Goal: Check status: Check status

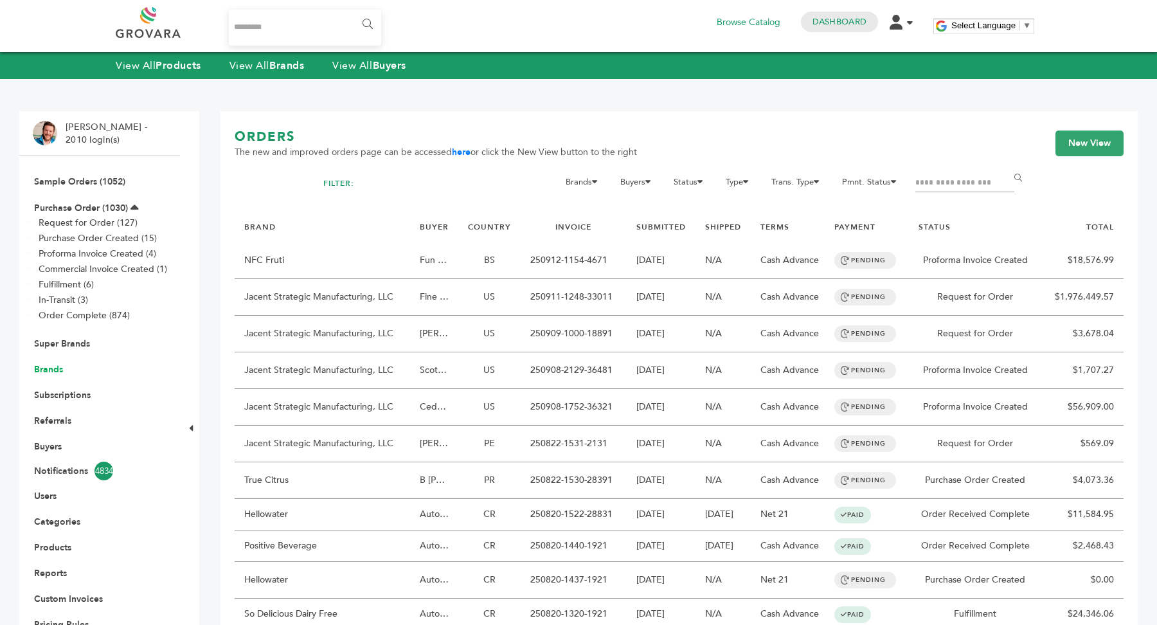
click at [55, 372] on link "Brands" at bounding box center [48, 369] width 29 height 12
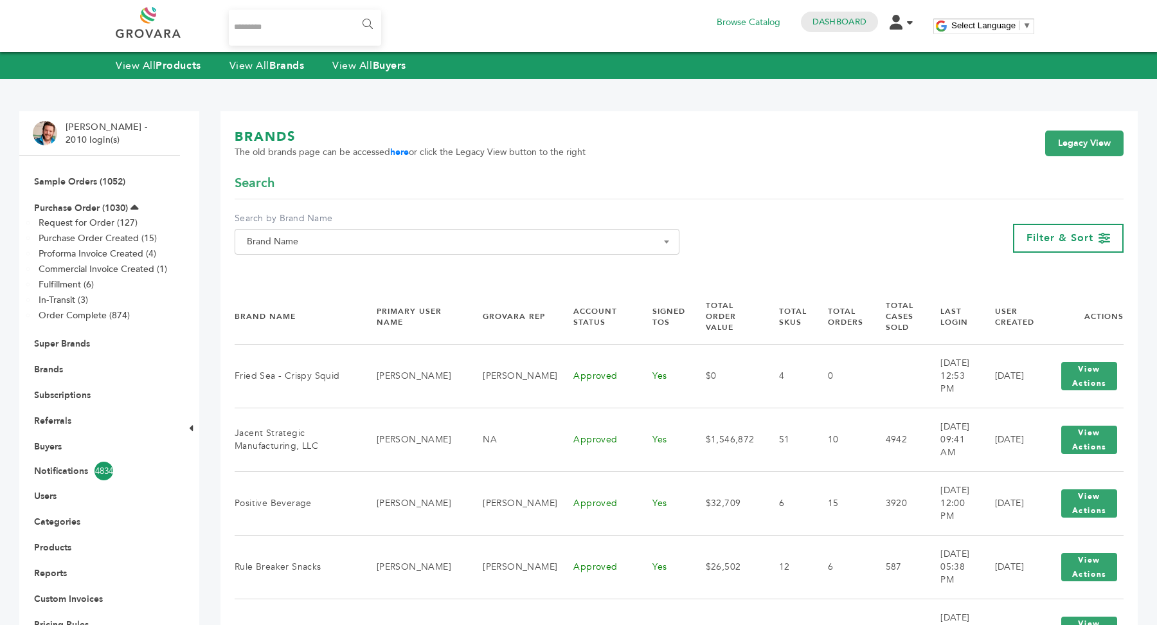
click at [400, 244] on span "Brand Name" at bounding box center [457, 242] width 431 height 18
click at [397, 280] on li "Please enter 2 or more characters" at bounding box center [457, 287] width 444 height 22
click at [397, 270] on input "Search" at bounding box center [457, 265] width 438 height 16
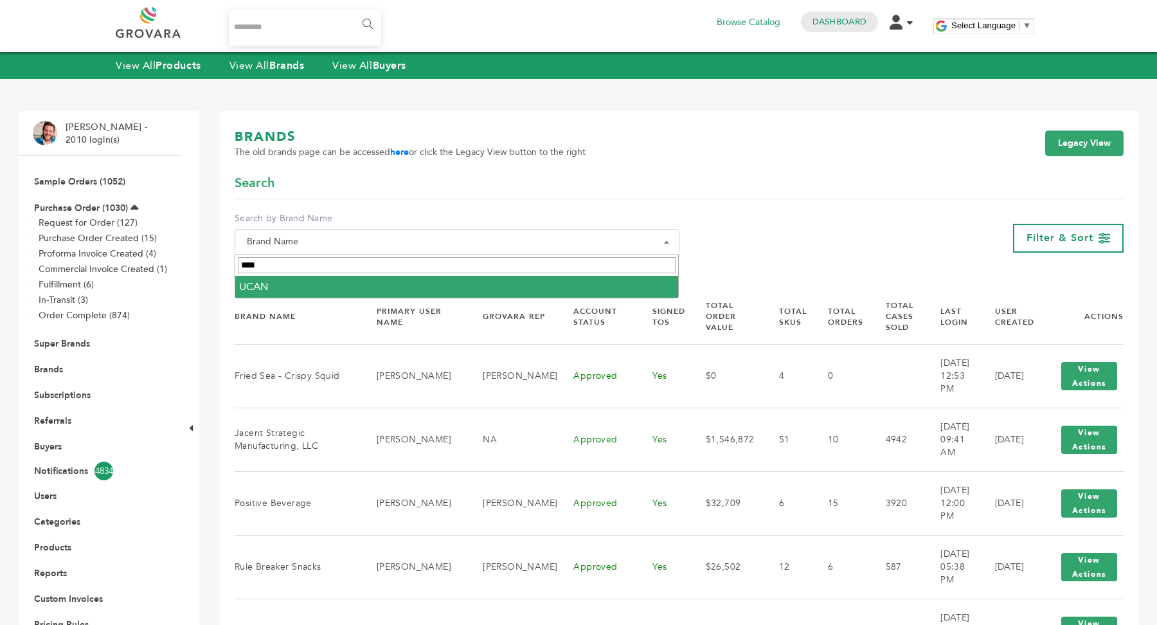
type input "****"
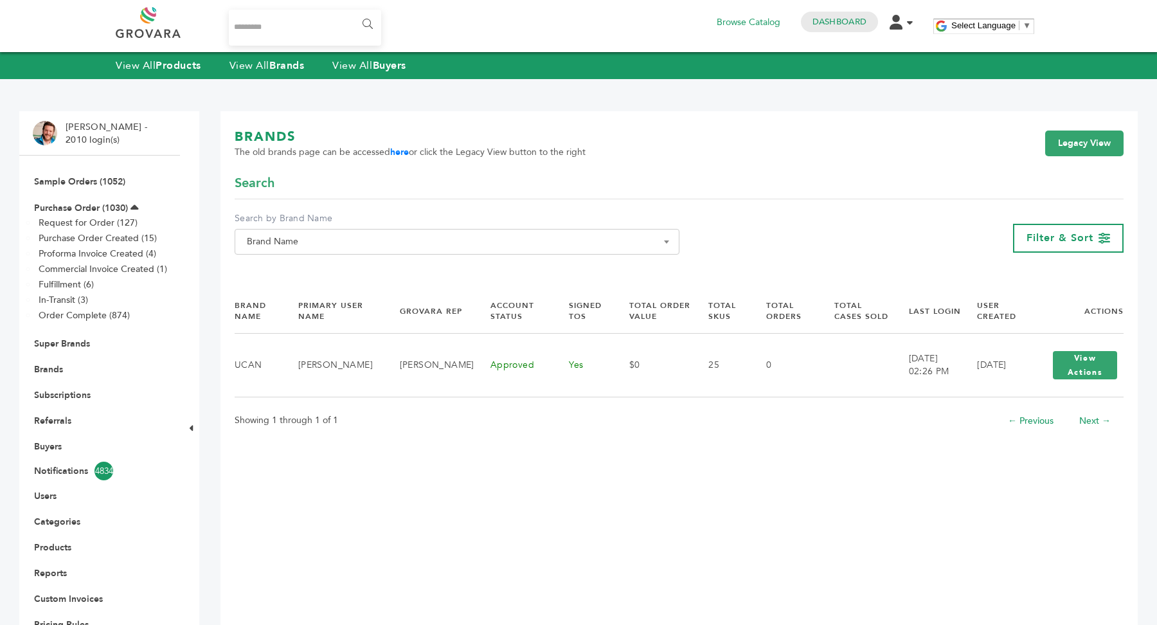
click at [298, 18] on input "Search..." at bounding box center [305, 28] width 152 height 36
type input "****"
click at [352, 12] on input "******" at bounding box center [366, 25] width 29 height 26
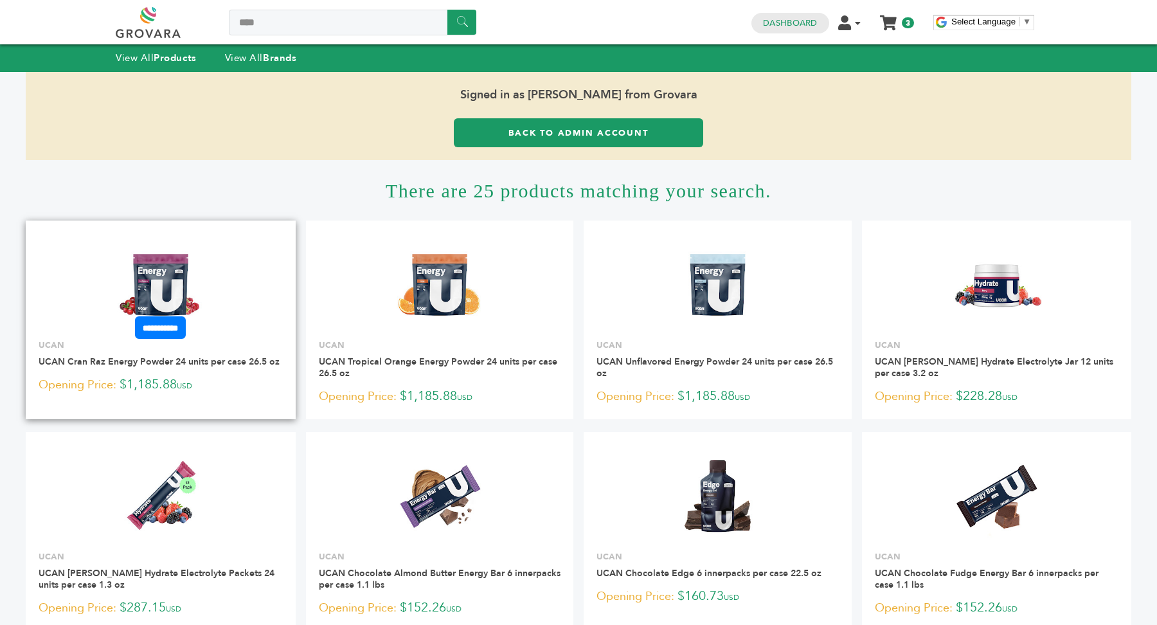
click at [208, 275] on link at bounding box center [161, 284] width 270 height 109
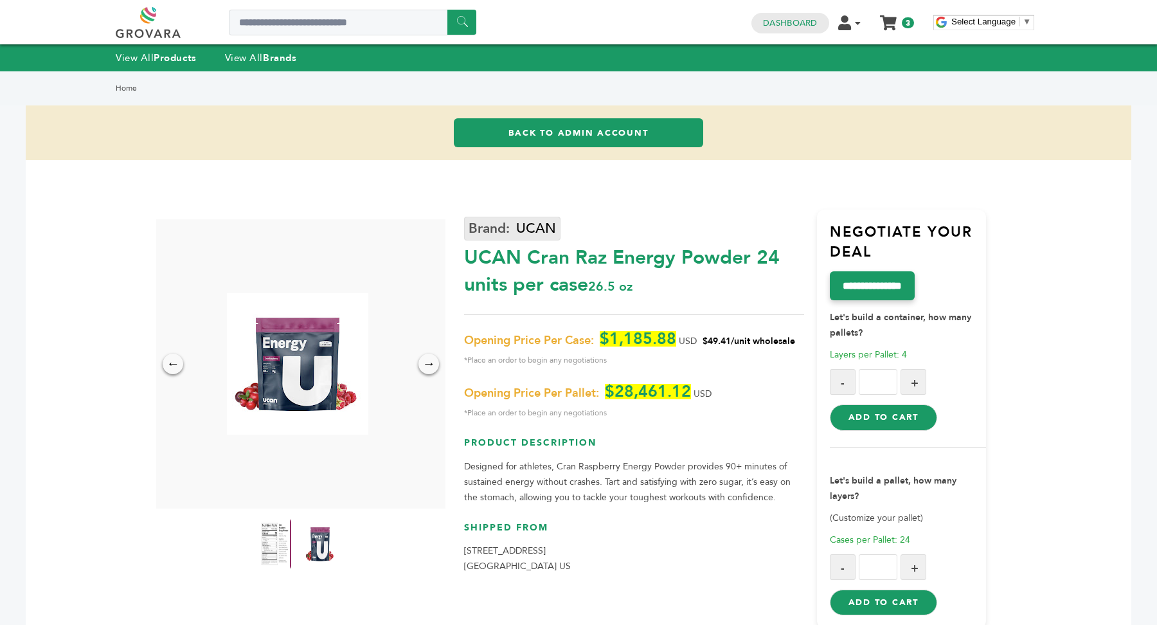
click at [536, 217] on link "UCAN" at bounding box center [512, 229] width 96 height 24
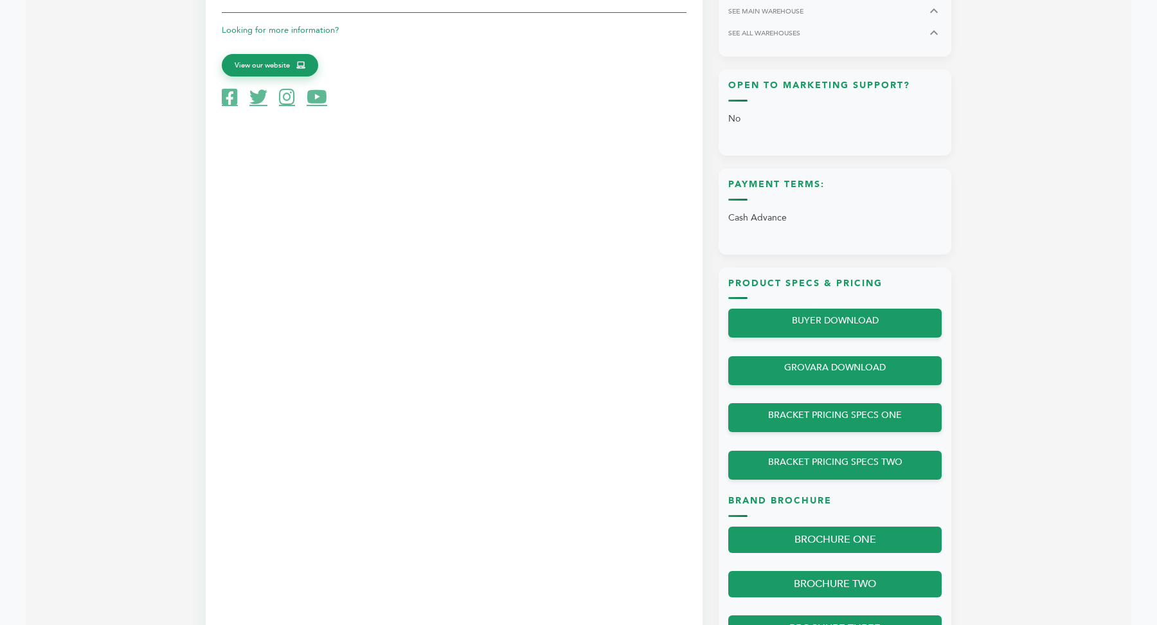
scroll to position [941, 0]
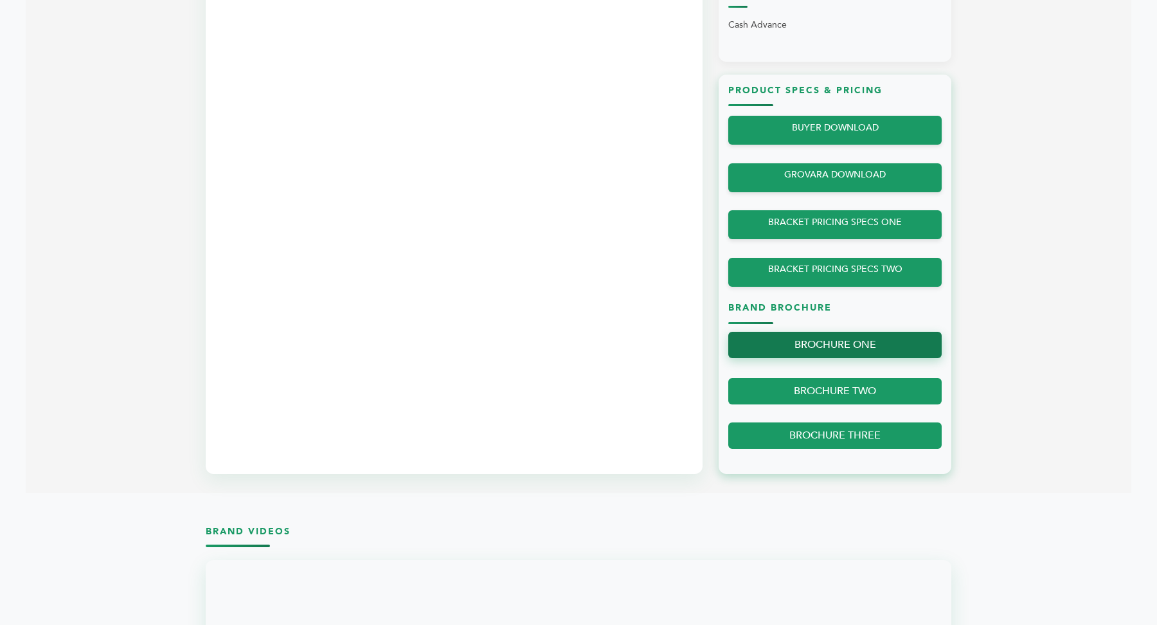
click at [862, 341] on link "BROCHURE ONE" at bounding box center [834, 345] width 213 height 26
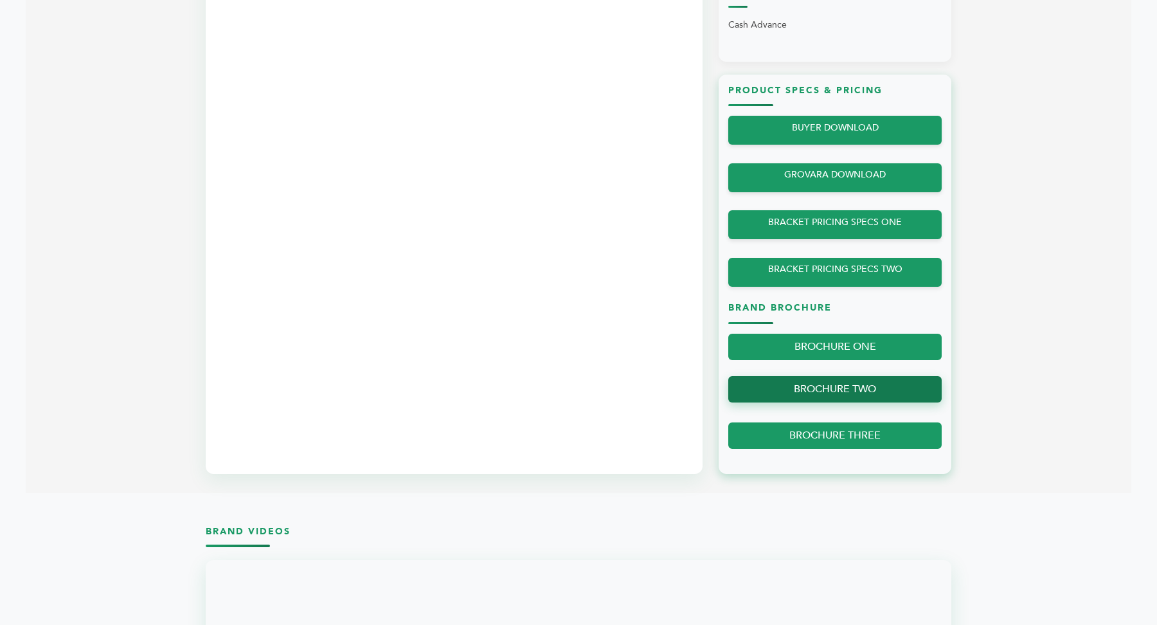
click at [865, 387] on link "BROCHURE TWO" at bounding box center [834, 389] width 213 height 26
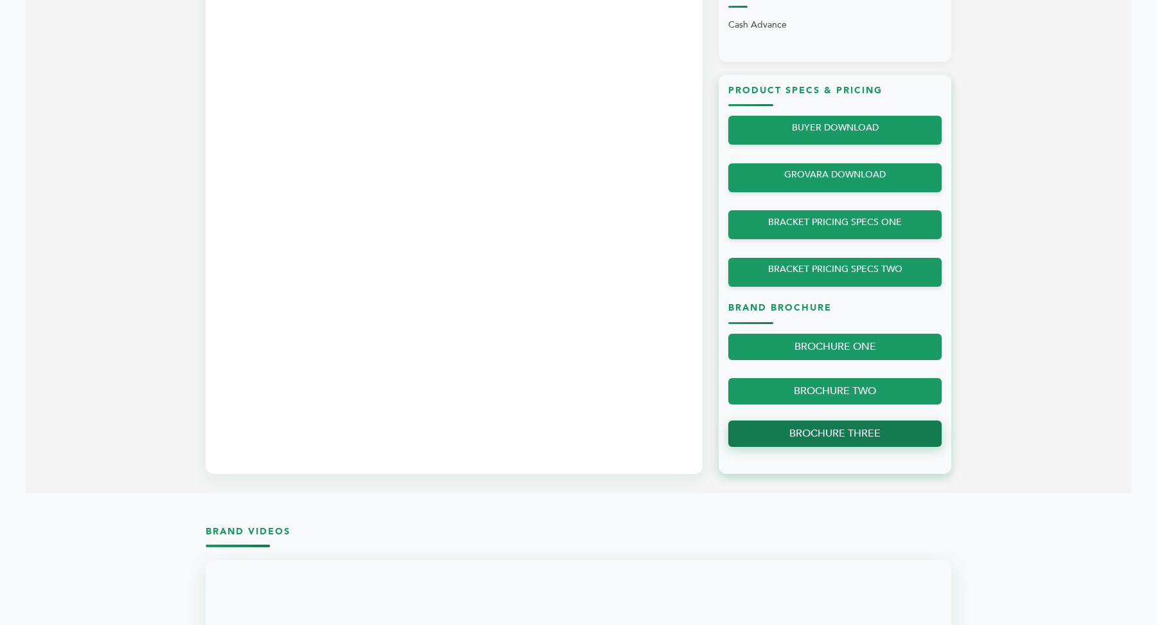
click at [870, 433] on link "BROCHURE THREE" at bounding box center [834, 433] width 213 height 26
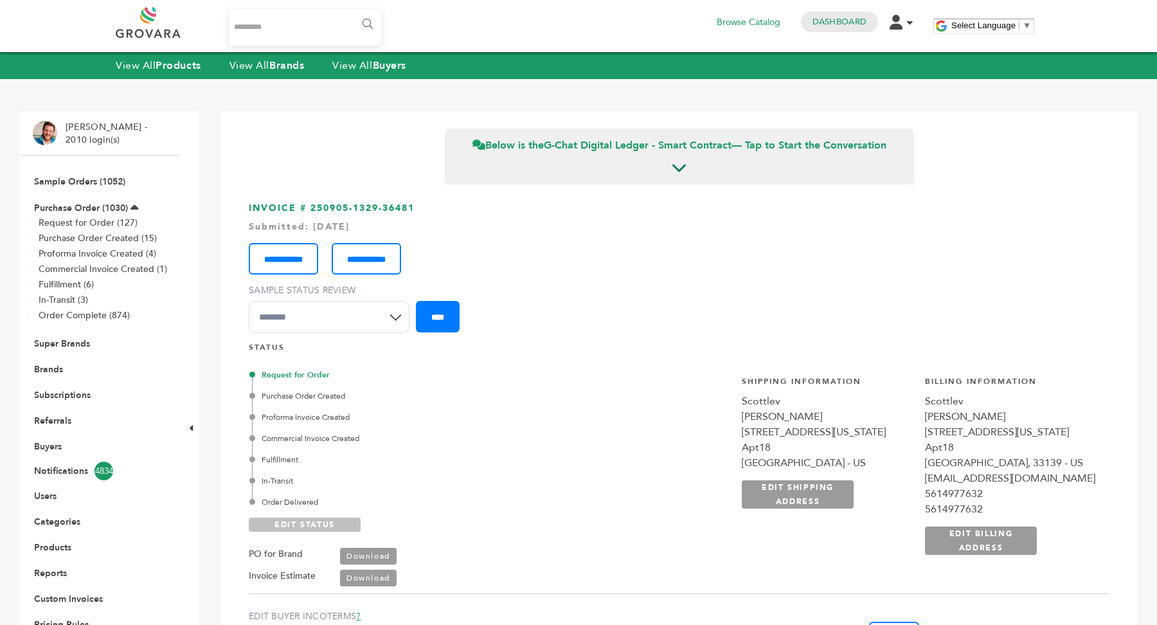
click at [313, 526] on link "EDIT STATUS" at bounding box center [305, 525] width 112 height 14
click at [282, 475] on div "In-Transit" at bounding box center [401, 481] width 298 height 12
click at [329, 521] on link "SAVE STATUS" at bounding box center [305, 525] width 112 height 14
click at [329, 523] on link "SAVE STATUS" at bounding box center [305, 525] width 112 height 14
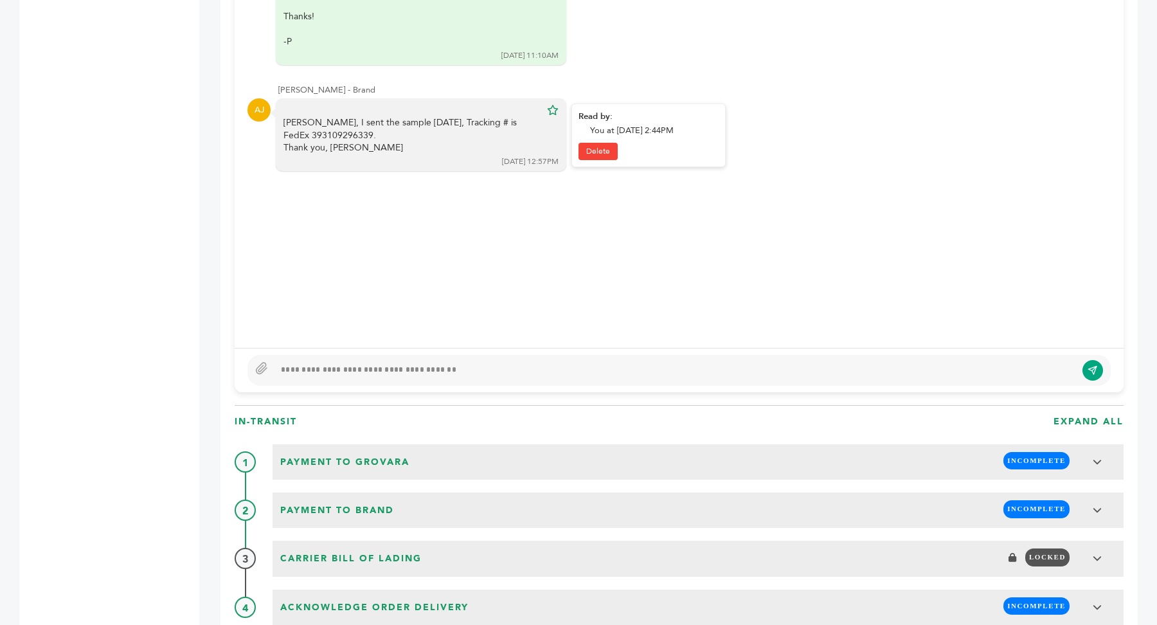
scroll to position [1078, 0]
